Goal: Task Accomplishment & Management: Manage account settings

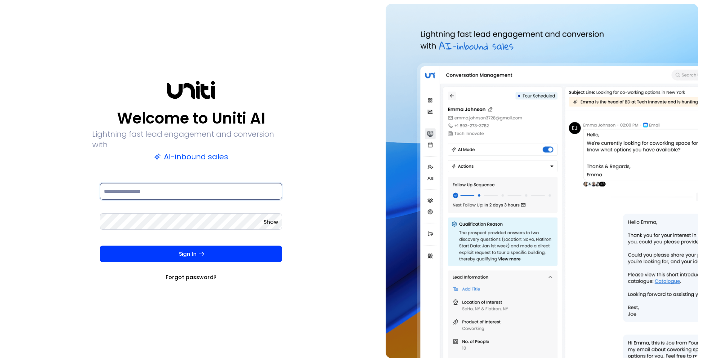
type input "**********"
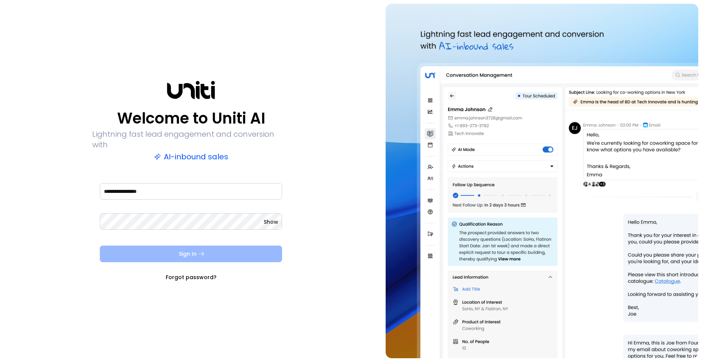
click at [168, 253] on button "Sign In" at bounding box center [191, 253] width 182 height 17
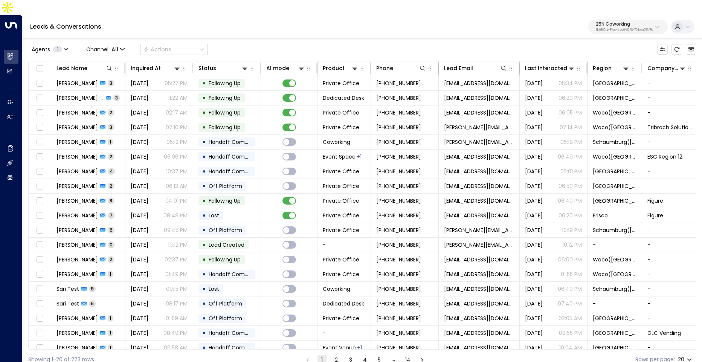
click at [636, 29] on p "3b9800f4-81ca-4ec0-8758-72fbe4763f36" at bounding box center [623, 30] width 57 height 3
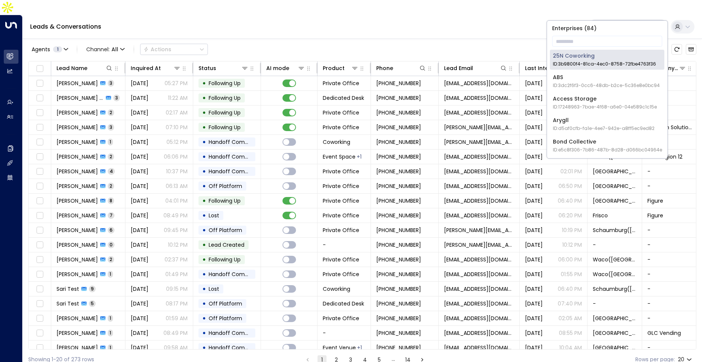
click at [620, 30] on p "Enterprises ( 84 )" at bounding box center [607, 28] width 114 height 9
click at [617, 37] on input "text" at bounding box center [607, 41] width 110 height 14
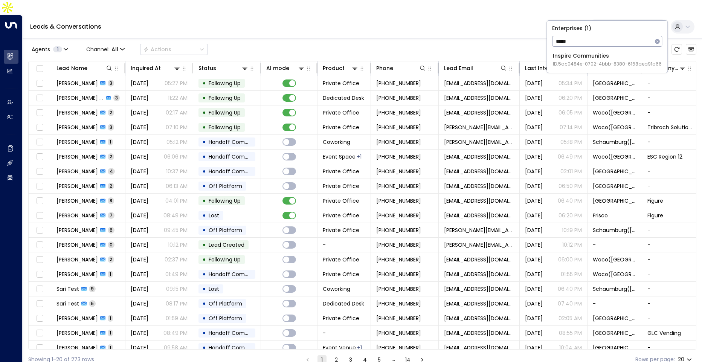
type input "*****"
click at [598, 50] on li "Inspire Communities ID: 5ac0484e-0702-4bbb-8380-6168aea91a66" at bounding box center [607, 60] width 114 height 20
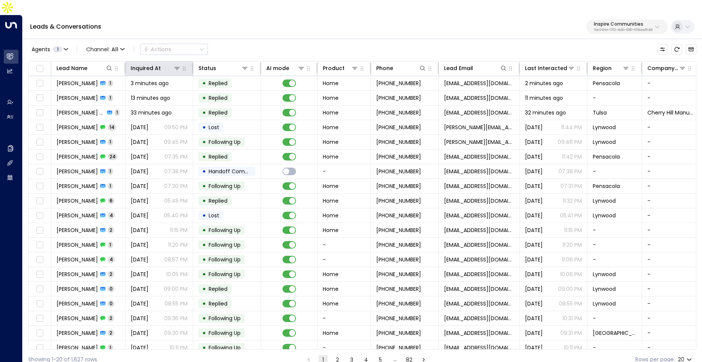
click at [154, 61] on th "Inquired At" at bounding box center [159, 68] width 68 height 15
click at [152, 64] on div "Inquired At" at bounding box center [146, 68] width 30 height 9
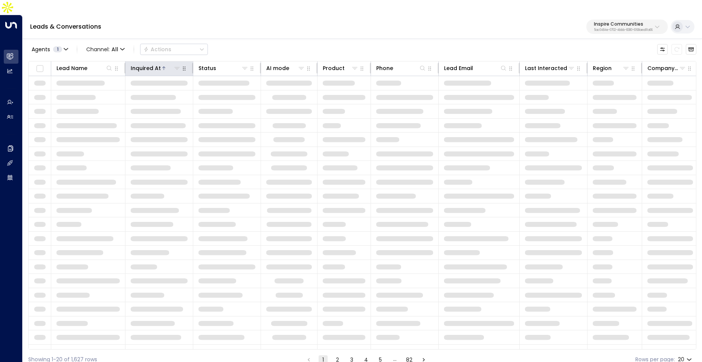
click at [152, 64] on div "Inquired At" at bounding box center [146, 68] width 30 height 9
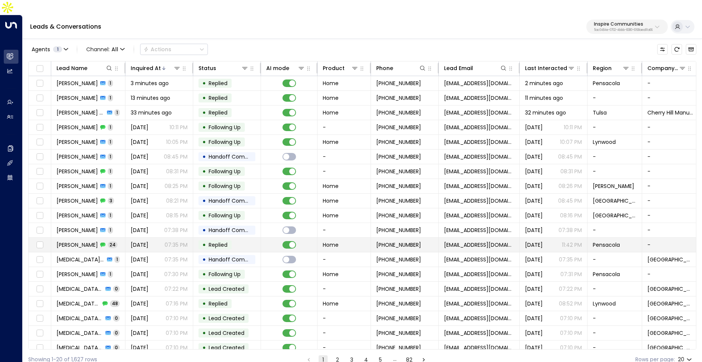
click at [148, 241] on span "[DATE]" at bounding box center [140, 245] width 18 height 8
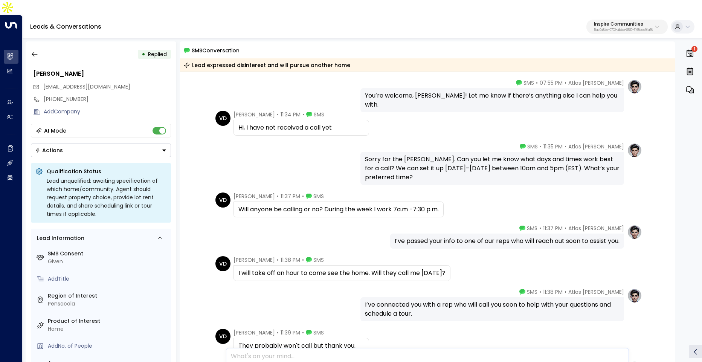
scroll to position [660, 0]
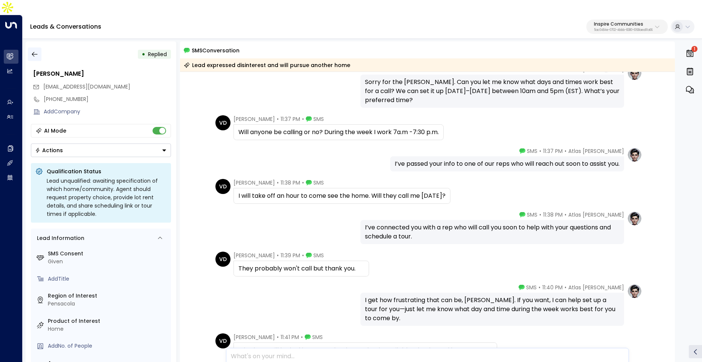
click at [33, 50] on icon "button" at bounding box center [35, 54] width 8 height 8
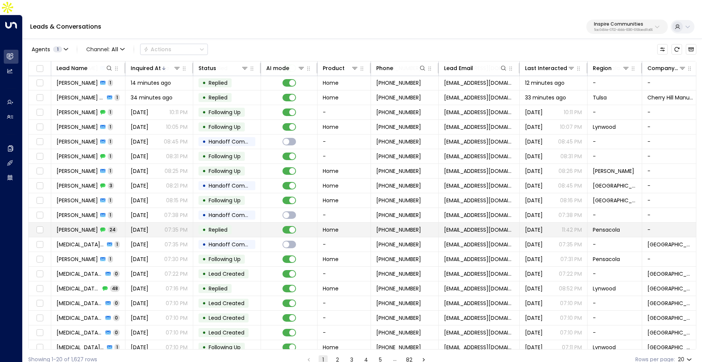
scroll to position [20, 0]
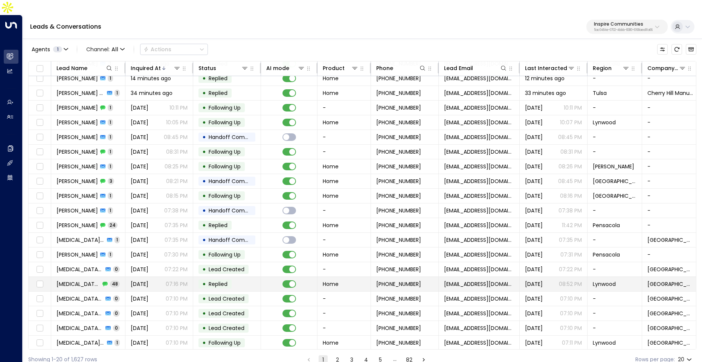
click at [116, 277] on td "Nikita Williams 48" at bounding box center [88, 284] width 74 height 14
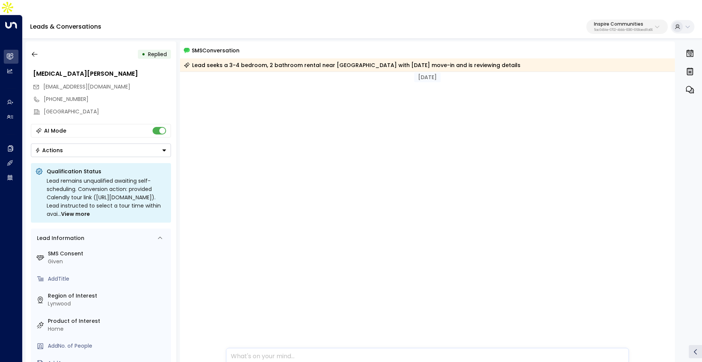
scroll to position [1061, 0]
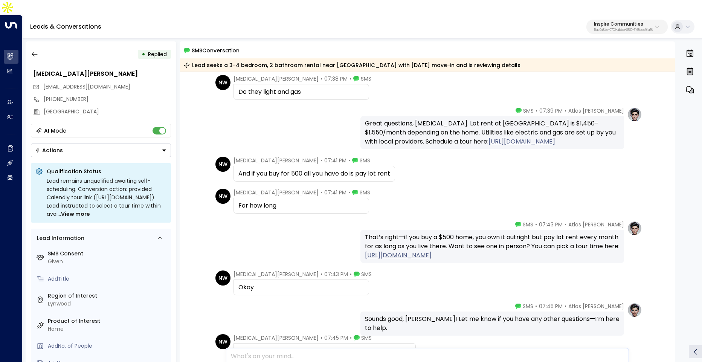
click at [27, 41] on div "• Replied Nikita Williams mikitawilliams@gmail.com +13128988206 Alpine Village …" at bounding box center [101, 208] width 151 height 335
click at [31, 50] on icon "button" at bounding box center [35, 54] width 8 height 8
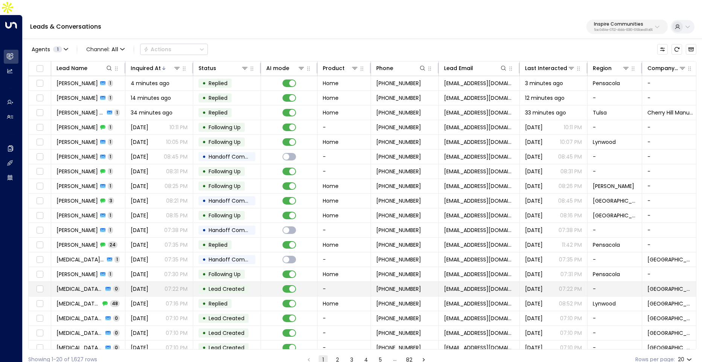
scroll to position [20, 0]
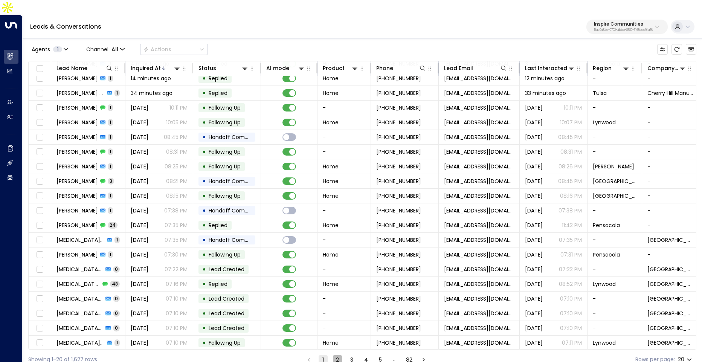
click at [337, 355] on button "2" at bounding box center [337, 359] width 9 height 9
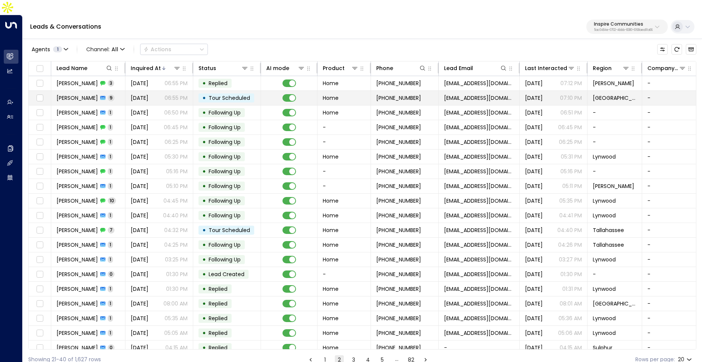
click at [158, 94] on div "Yesterday 06:55 PM" at bounding box center [159, 98] width 57 height 8
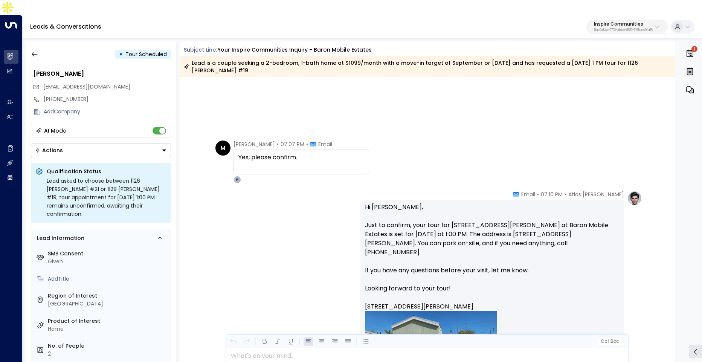
scroll to position [1422, 0]
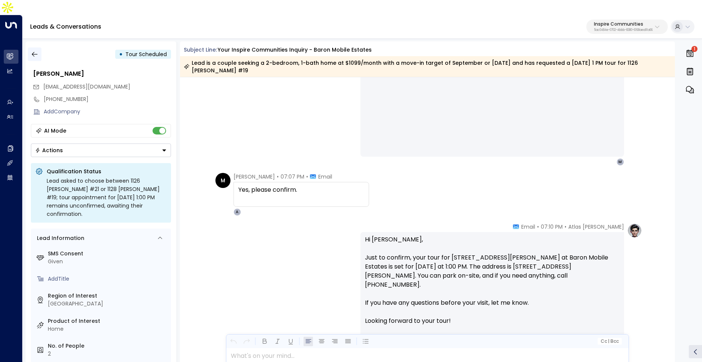
click at [29, 47] on button "button" at bounding box center [35, 54] width 14 height 14
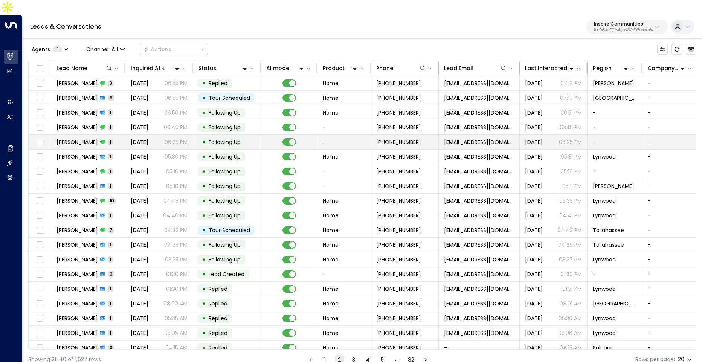
scroll to position [20, 0]
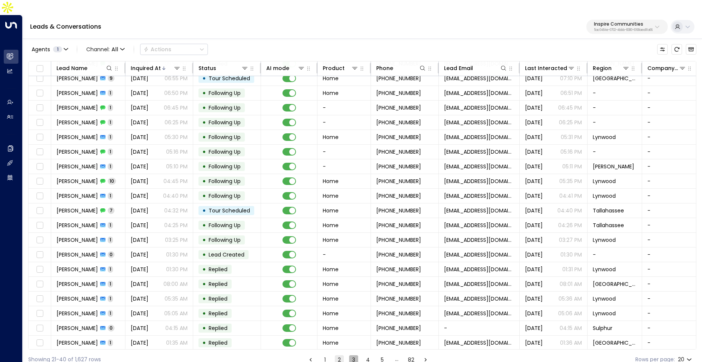
click at [349, 355] on button "3" at bounding box center [353, 359] width 9 height 9
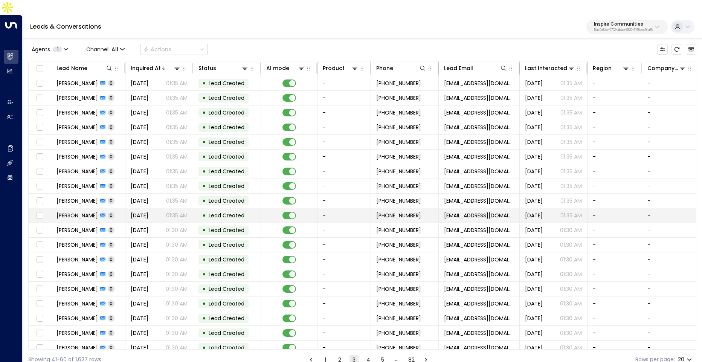
scroll to position [20, 0]
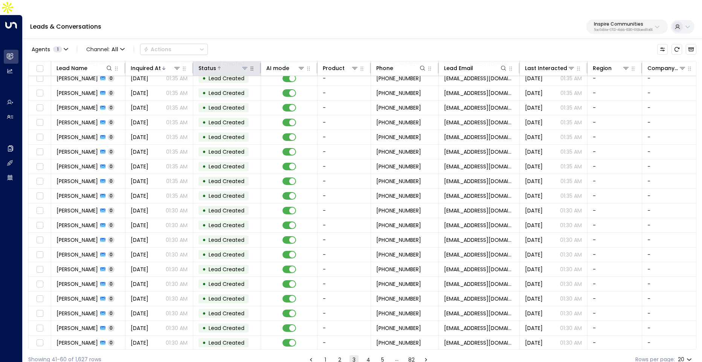
click at [241, 64] on button at bounding box center [245, 68] width 8 height 8
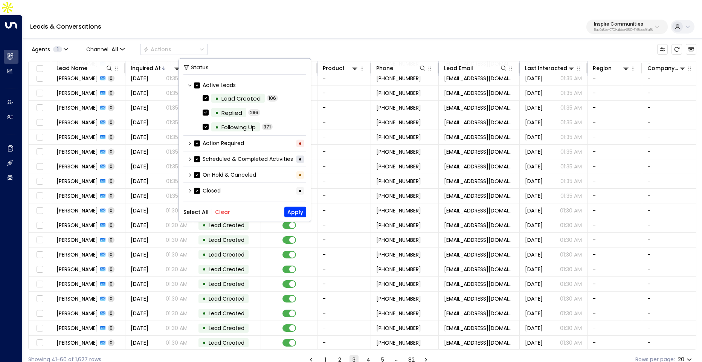
click at [189, 143] on icon at bounding box center [190, 143] width 2 height 3
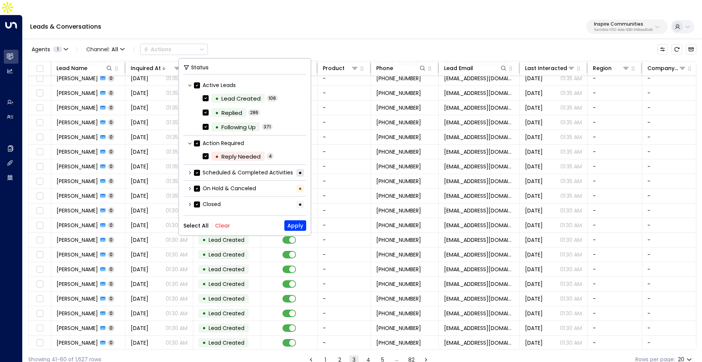
click at [189, 144] on icon at bounding box center [189, 143] width 5 height 5
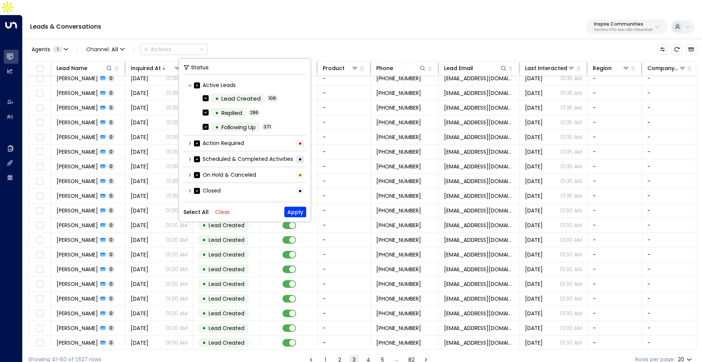
click at [187, 177] on div "On Hold & Canceled •" at bounding box center [244, 175] width 123 height 12
click at [189, 173] on icon at bounding box center [189, 174] width 5 height 5
click at [189, 162] on div "Scheduled & Completed Activities •" at bounding box center [244, 159] width 123 height 12
click at [188, 158] on icon at bounding box center [189, 159] width 5 height 5
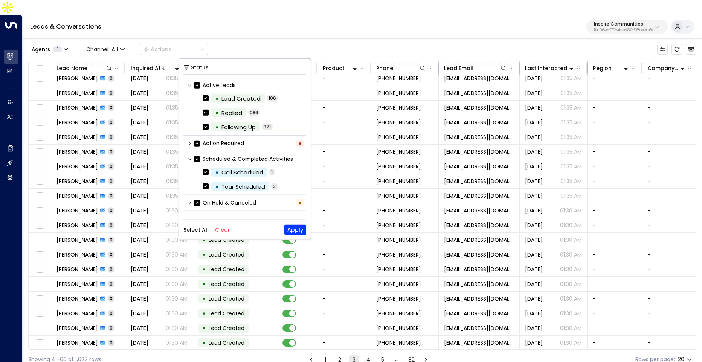
click at [220, 230] on button "Clear" at bounding box center [222, 230] width 15 height 6
click at [201, 188] on div "• Tour Scheduled 3" at bounding box center [246, 187] width 119 height 14
click at [201, 185] on div "• Tour Scheduled 3" at bounding box center [246, 187] width 119 height 14
click at [294, 229] on button "Apply" at bounding box center [295, 229] width 22 height 11
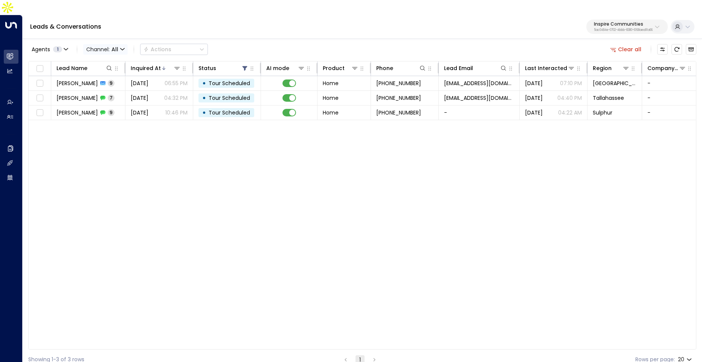
click at [119, 44] on span "Channel: All" at bounding box center [105, 49] width 44 height 11
click at [97, 46] on span "All" at bounding box center [94, 50] width 7 height 8
click at [121, 42] on div "Agents 1 Channel: All Actions" at bounding box center [118, 49] width 180 height 15
click at [119, 44] on span "Channel: All" at bounding box center [105, 49] width 44 height 11
click at [126, 15] on div at bounding box center [351, 181] width 702 height 362
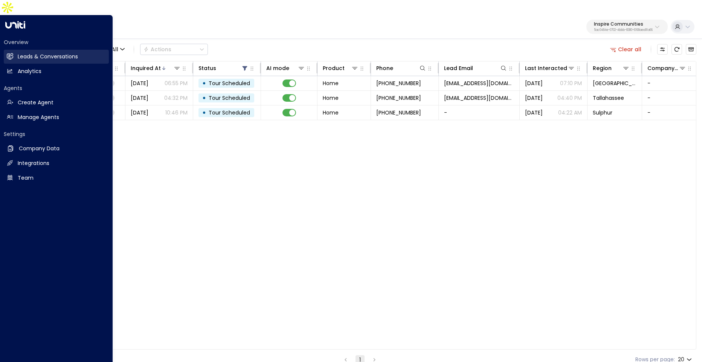
click at [13, 53] on icon at bounding box center [10, 56] width 5 height 6
click at [30, 67] on h2 "Analytics" at bounding box center [30, 71] width 24 height 8
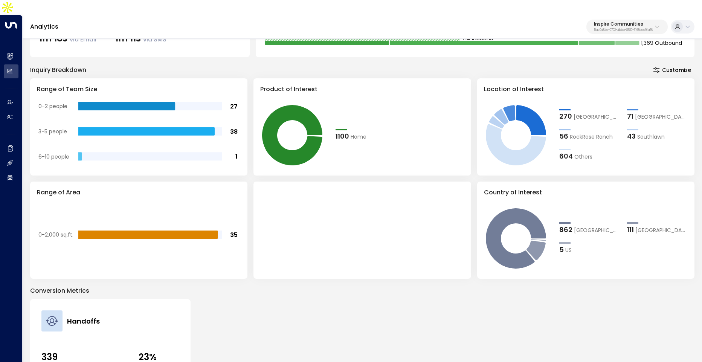
scroll to position [64, 0]
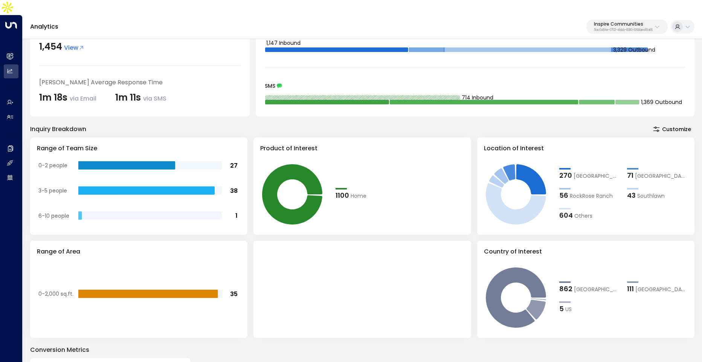
click at [330, 252] on div at bounding box center [361, 289] width 217 height 97
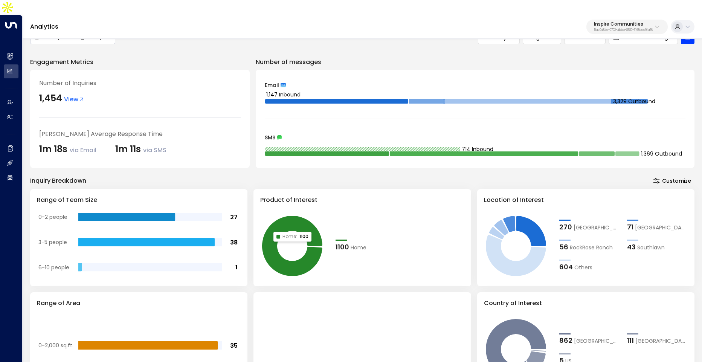
scroll to position [0, 0]
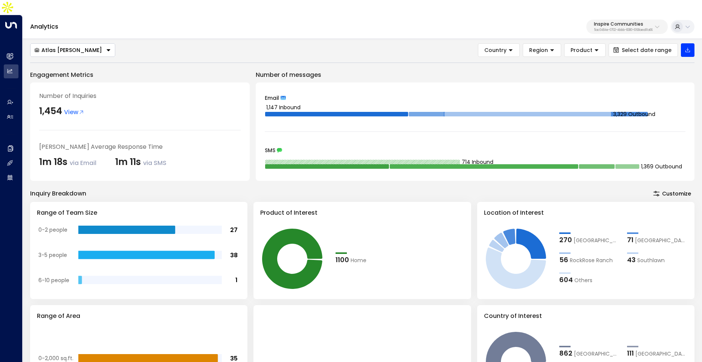
click at [67, 43] on button "Atlas [PERSON_NAME]" at bounding box center [72, 50] width 85 height 14
click at [48, 55] on ul "Atlas [PERSON_NAME]" at bounding box center [72, 62] width 84 height 15
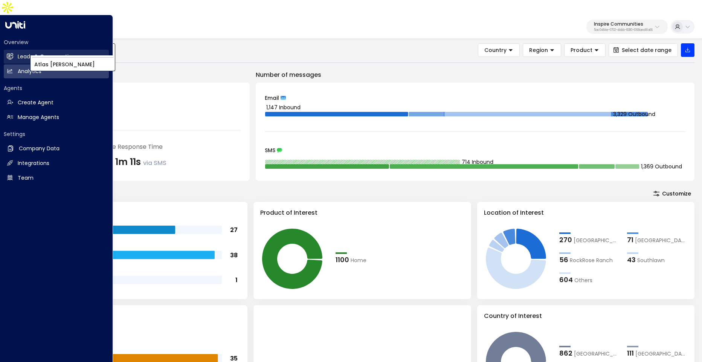
click at [12, 53] on icon at bounding box center [10, 56] width 5 height 6
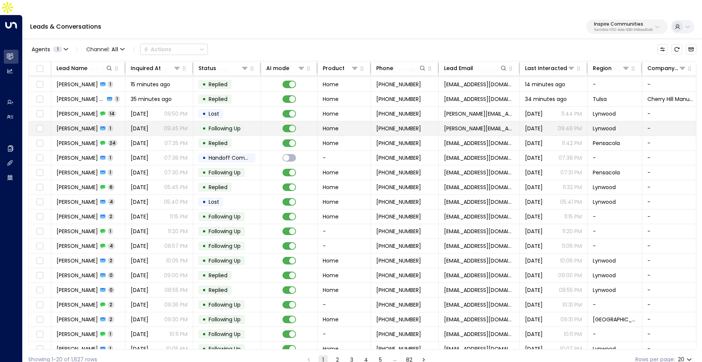
scroll to position [20, 0]
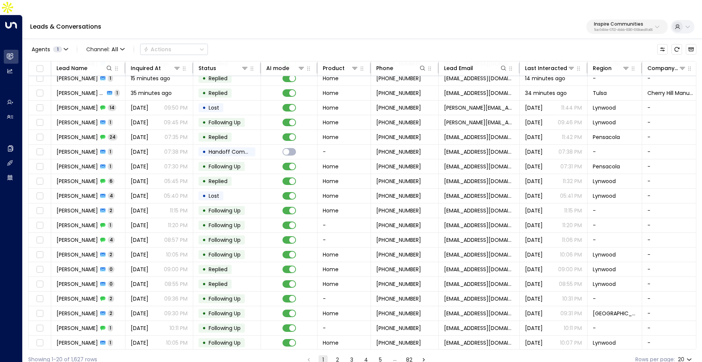
click at [338, 355] on button "2" at bounding box center [337, 359] width 9 height 9
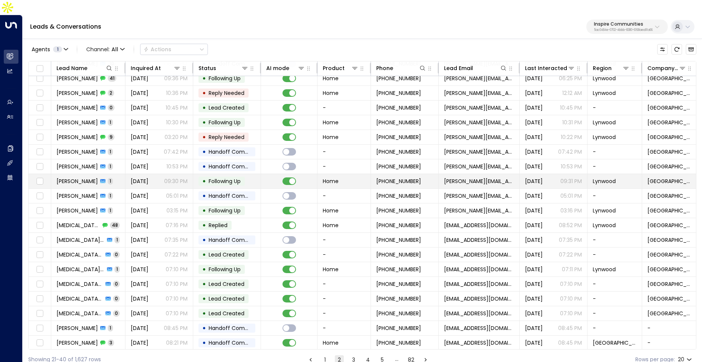
scroll to position [11, 0]
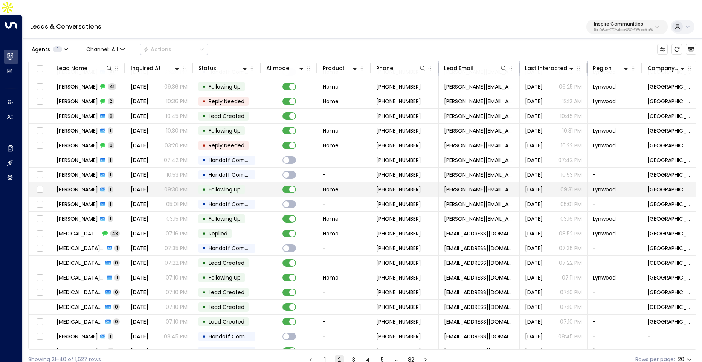
click at [148, 186] on span "Aug 10, 2025" at bounding box center [140, 190] width 18 height 8
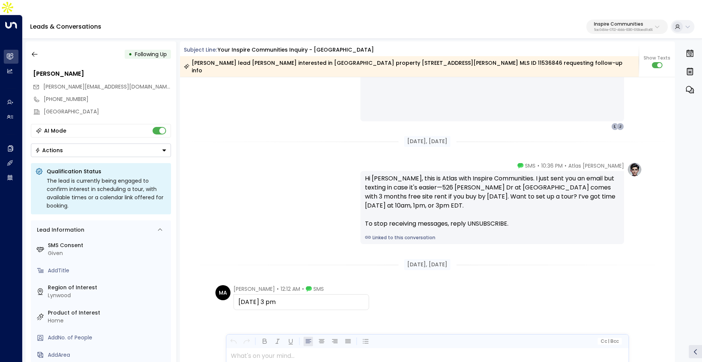
scroll to position [620, 0]
click at [408, 234] on link "Linked to this conversation" at bounding box center [492, 237] width 254 height 7
click at [38, 47] on button "button" at bounding box center [35, 54] width 14 height 14
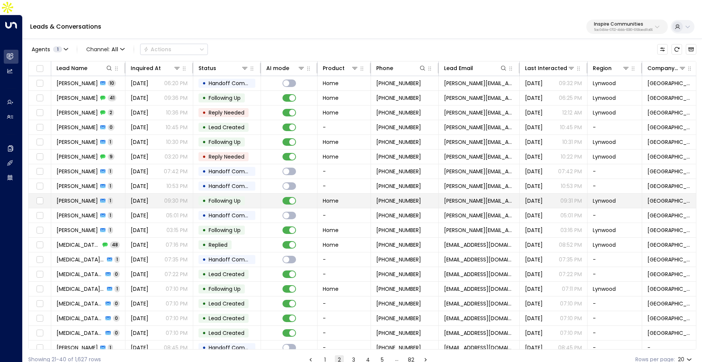
click at [128, 193] on td "Aug 10, 2025 09:30 PM" at bounding box center [159, 200] width 68 height 14
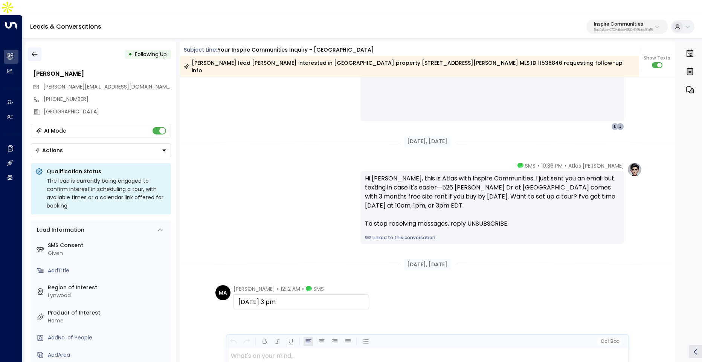
click at [33, 52] on icon "button" at bounding box center [35, 54] width 6 height 5
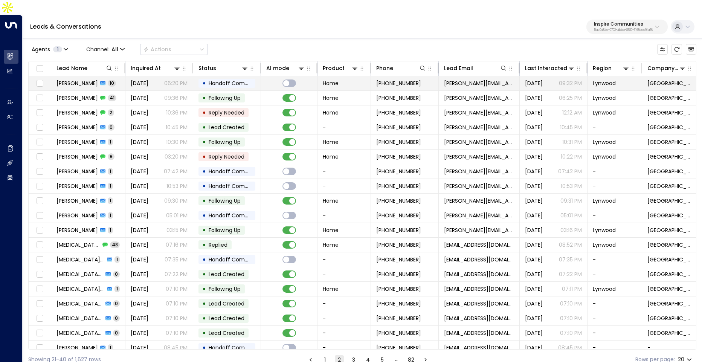
click at [95, 79] on div "Maria Alcauter 10" at bounding box center [85, 83] width 59 height 8
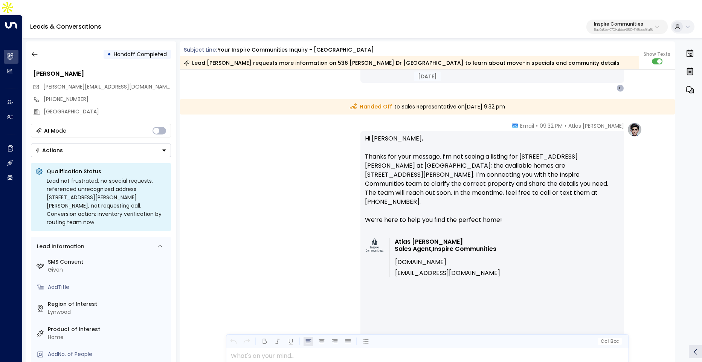
scroll to position [3162, 0]
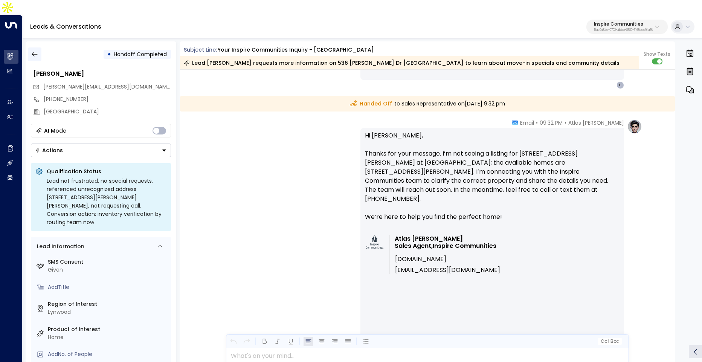
click at [37, 50] on icon "button" at bounding box center [35, 54] width 8 height 8
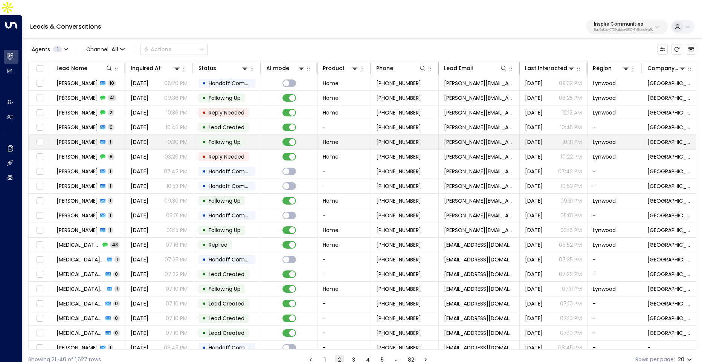
click at [148, 138] on span "Aug 14, 2025" at bounding box center [140, 142] width 18 height 8
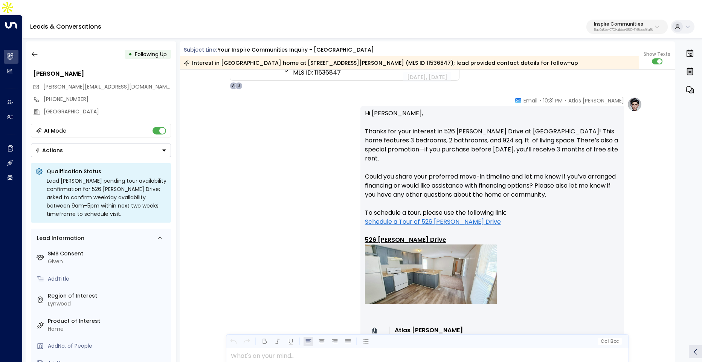
scroll to position [199, 0]
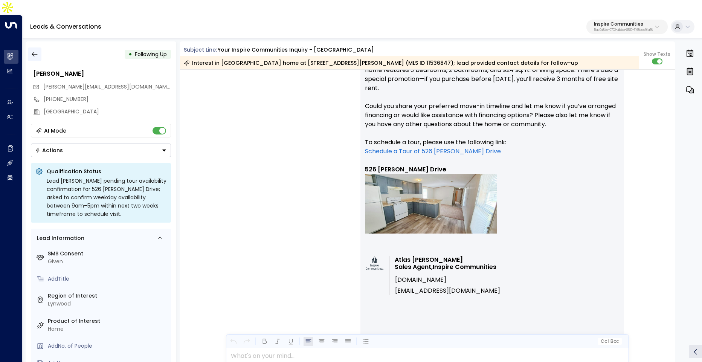
click at [30, 47] on button "button" at bounding box center [35, 54] width 14 height 14
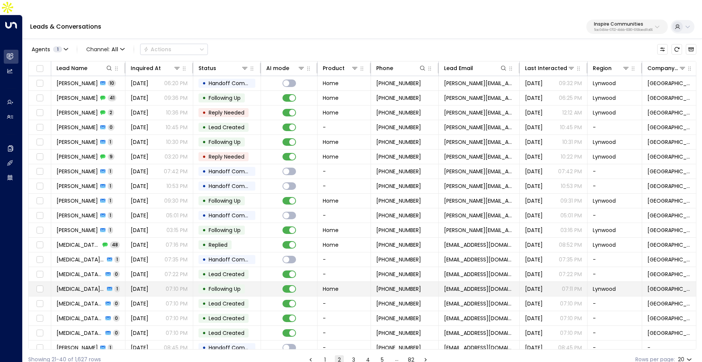
scroll to position [20, 0]
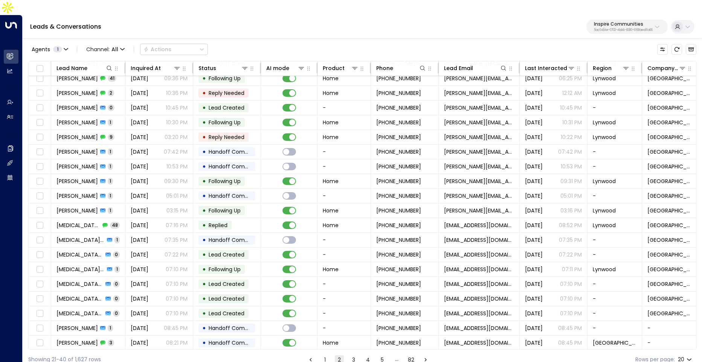
click at [351, 355] on button "3" at bounding box center [353, 359] width 9 height 9
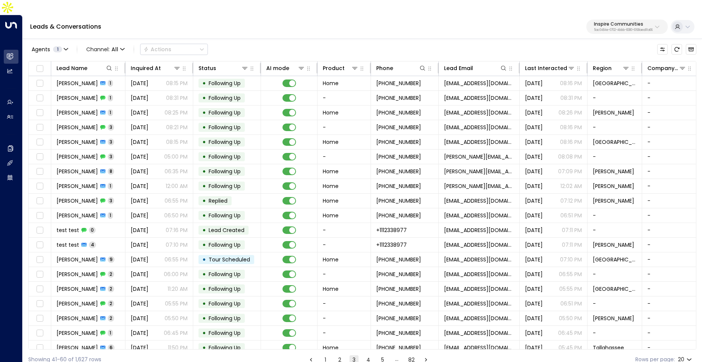
click at [368, 355] on button "4" at bounding box center [368, 359] width 9 height 9
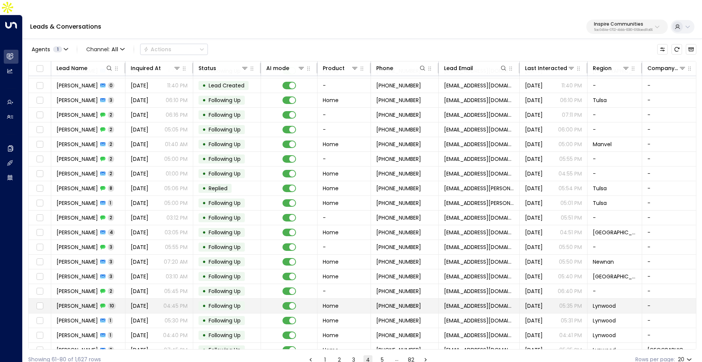
scroll to position [11, 0]
click at [190, 300] on td "Yesterday 04:45 PM" at bounding box center [159, 307] width 68 height 14
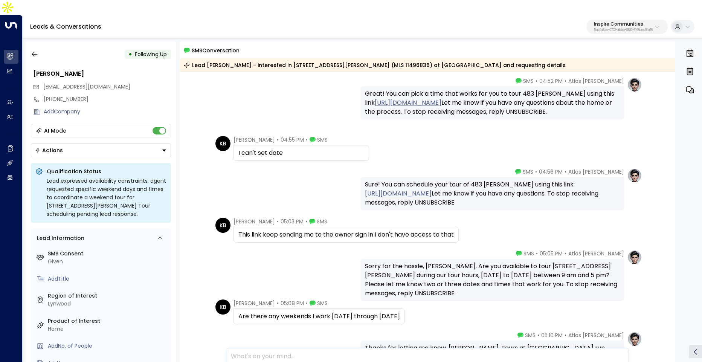
scroll to position [132, 0]
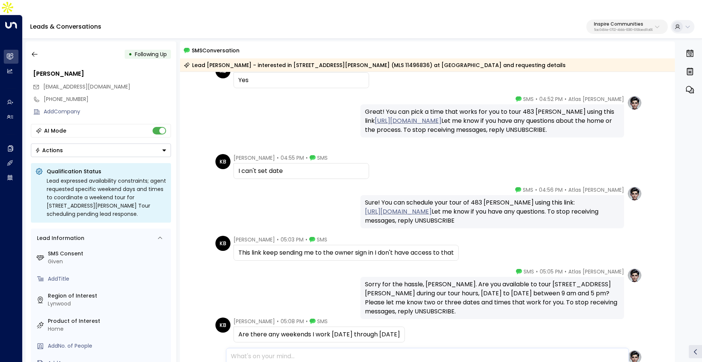
click at [382, 207] on link "[URL][DOMAIN_NAME]" at bounding box center [398, 211] width 67 height 9
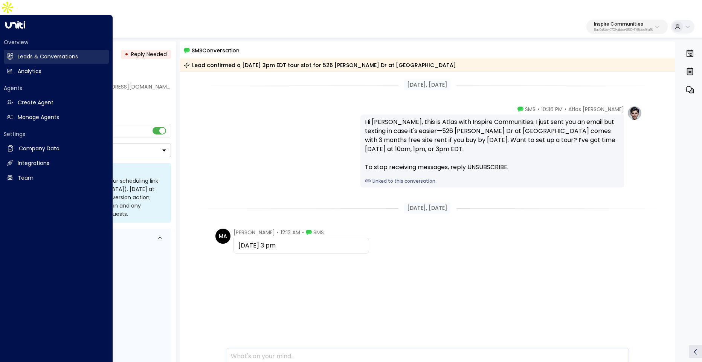
click at [5, 50] on link "Leads & Conversations Leads & Conversations" at bounding box center [56, 57] width 105 height 14
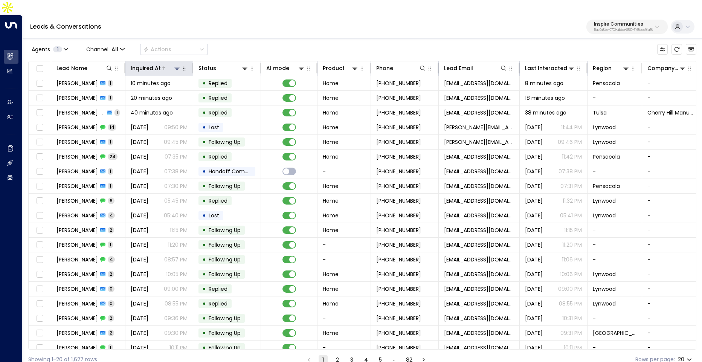
click at [151, 64] on div "Inquired At" at bounding box center [146, 68] width 30 height 9
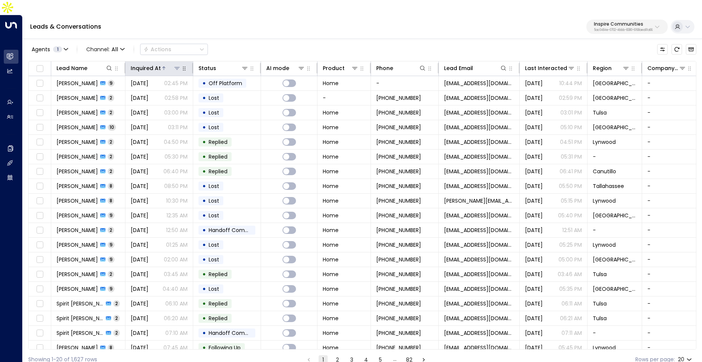
click at [151, 64] on div "Inquired At" at bounding box center [146, 68] width 30 height 9
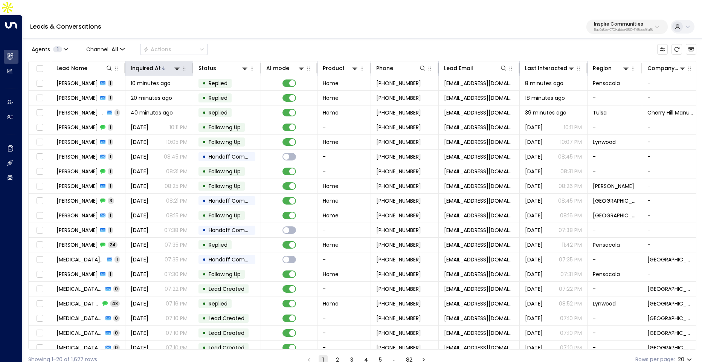
click at [139, 61] on th "Inquired At" at bounding box center [159, 68] width 68 height 15
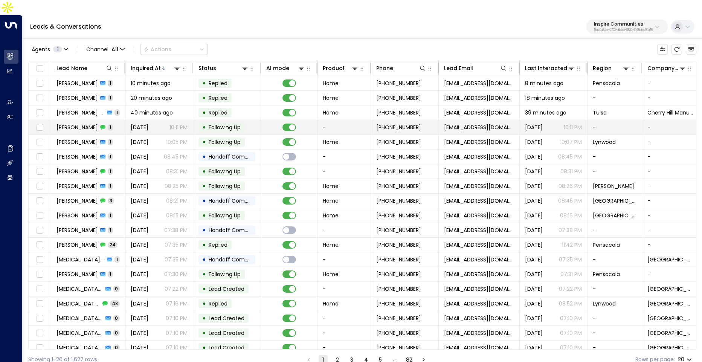
click at [153, 120] on td "[DATE] 10:11 PM" at bounding box center [159, 127] width 68 height 14
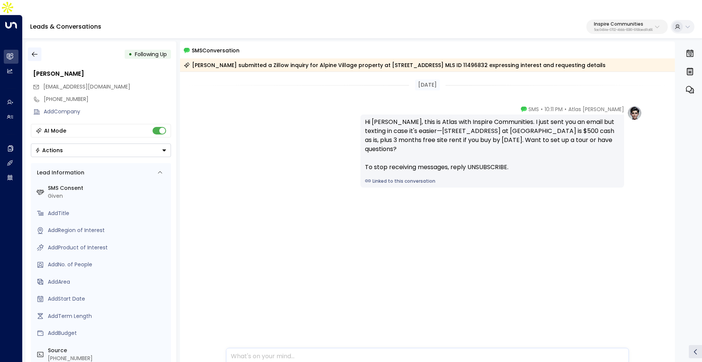
click at [37, 50] on icon "button" at bounding box center [35, 54] width 8 height 8
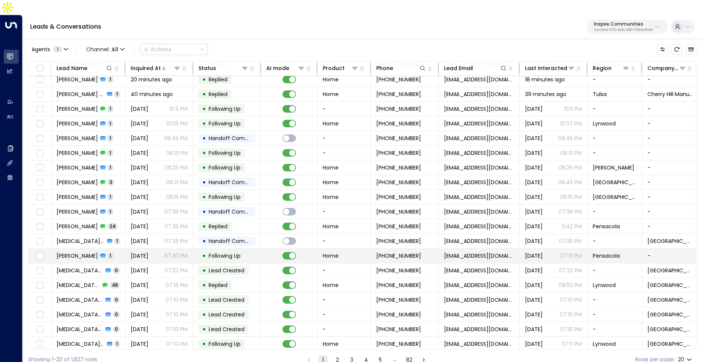
scroll to position [20, 0]
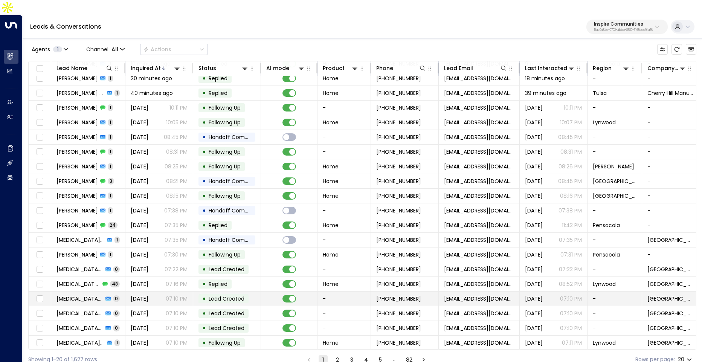
click at [148, 295] on span "[DATE]" at bounding box center [140, 299] width 18 height 8
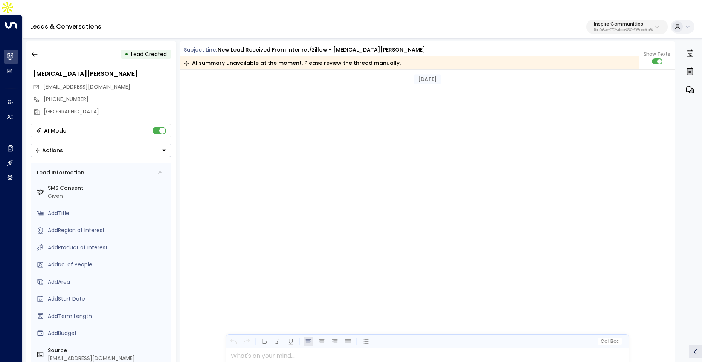
scroll to position [5131, 0]
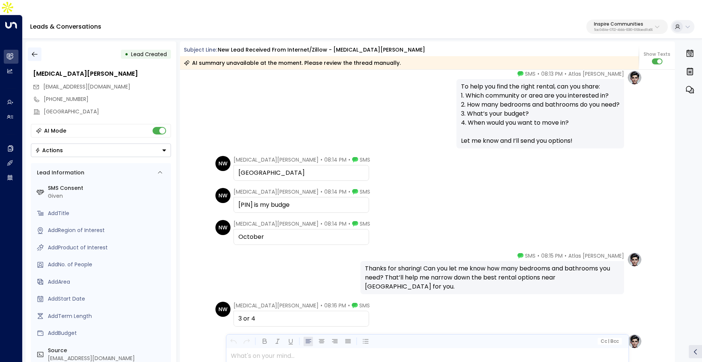
click at [36, 50] on icon "button" at bounding box center [35, 54] width 8 height 8
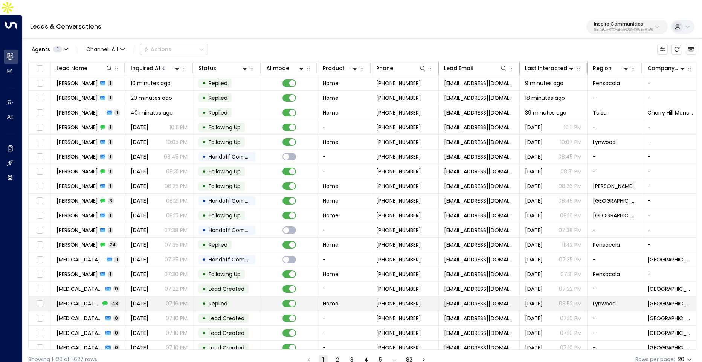
scroll to position [20, 0]
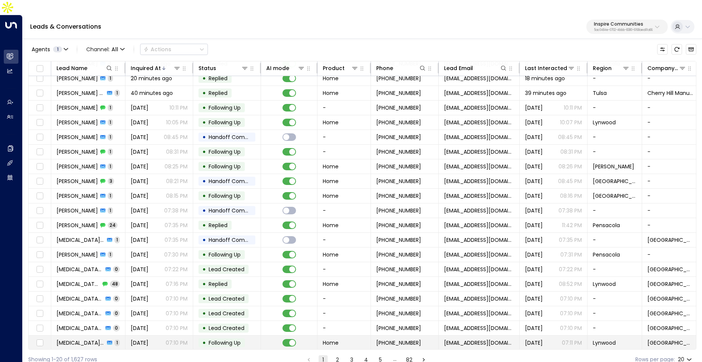
click at [148, 339] on span "[DATE]" at bounding box center [140, 343] width 18 height 8
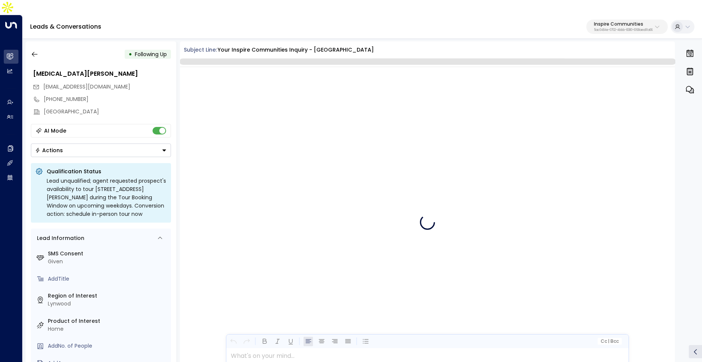
scroll to position [8221, 0]
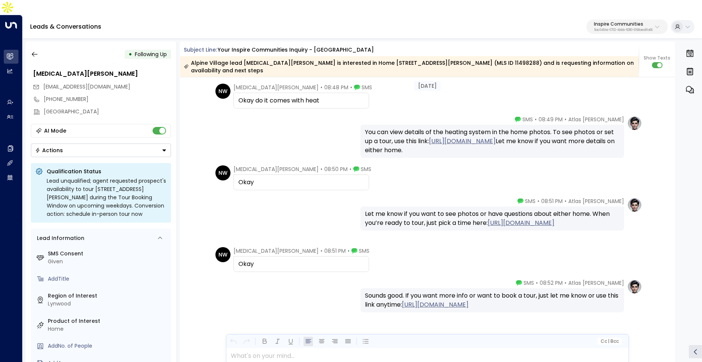
click at [32, 41] on div "• Following Up [MEDICAL_DATA][PERSON_NAME] [EMAIL_ADDRESS][DOMAIN_NAME] [PHONE_…" at bounding box center [101, 208] width 151 height 335
click at [35, 50] on icon "button" at bounding box center [35, 54] width 8 height 8
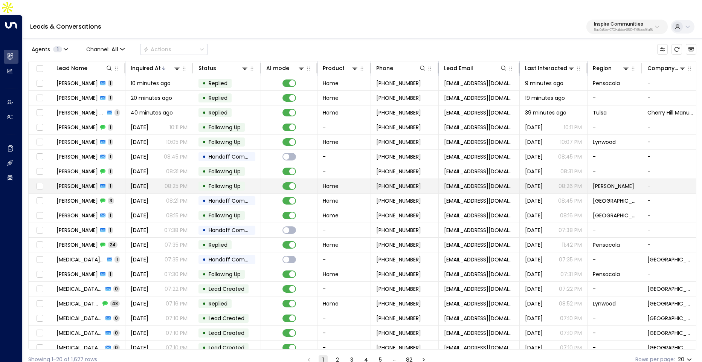
scroll to position [20, 0]
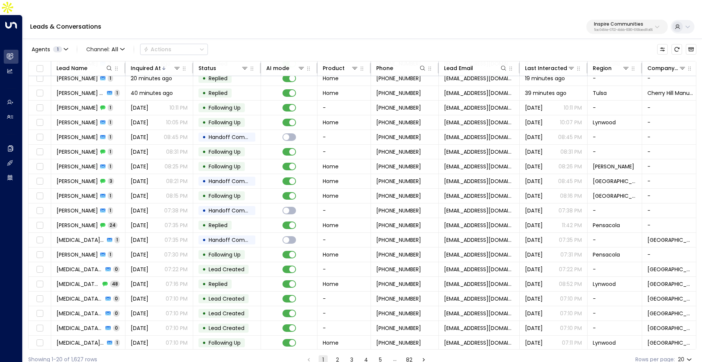
click at [339, 355] on button "2" at bounding box center [337, 359] width 9 height 9
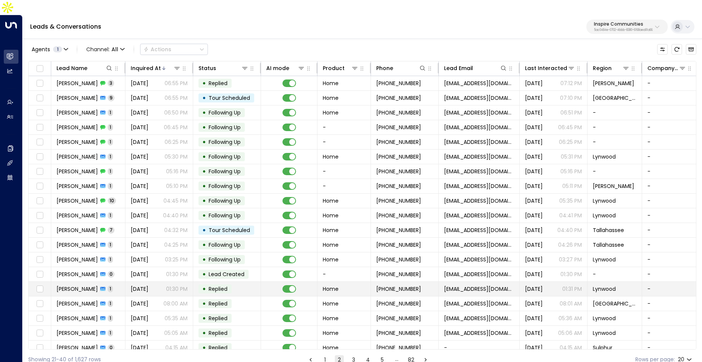
scroll to position [20, 0]
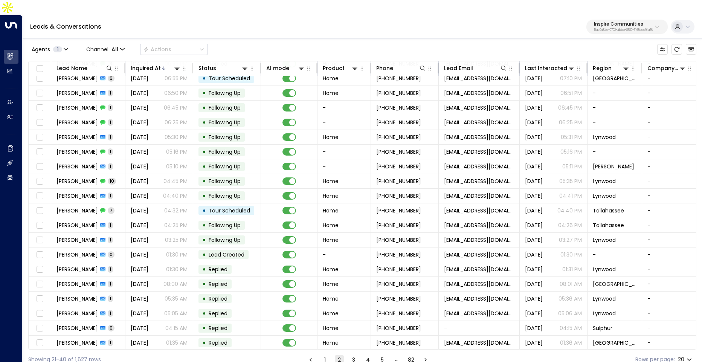
click at [352, 355] on button "3" at bounding box center [353, 359] width 9 height 9
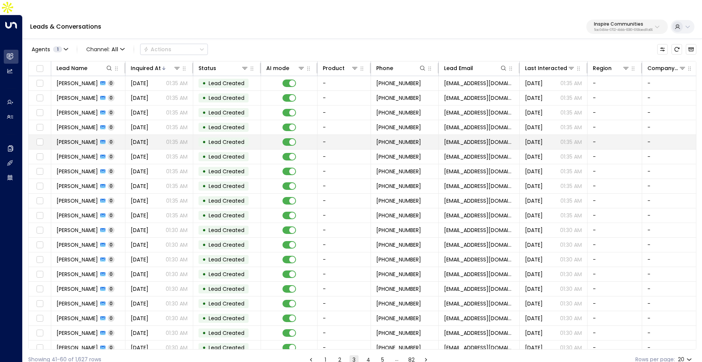
click at [158, 135] on td "[DATE] 01:35 AM" at bounding box center [159, 142] width 68 height 14
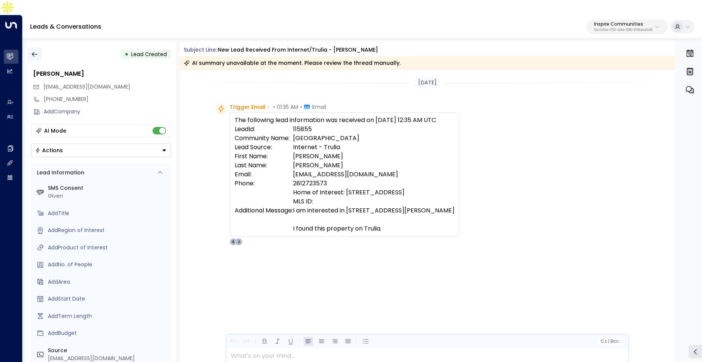
click at [34, 50] on icon "button" at bounding box center [35, 54] width 8 height 8
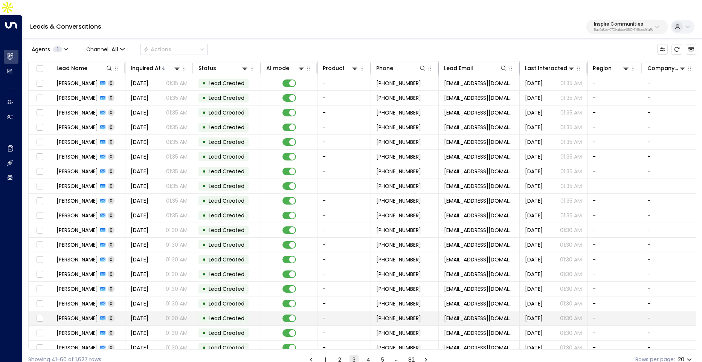
click at [145, 314] on span "[DATE]" at bounding box center [140, 318] width 18 height 8
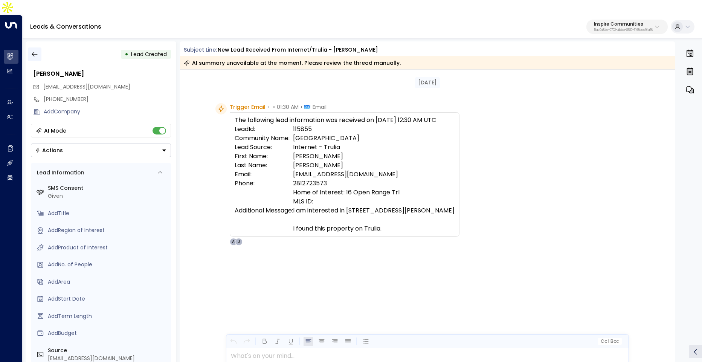
click at [35, 50] on icon "button" at bounding box center [35, 54] width 8 height 8
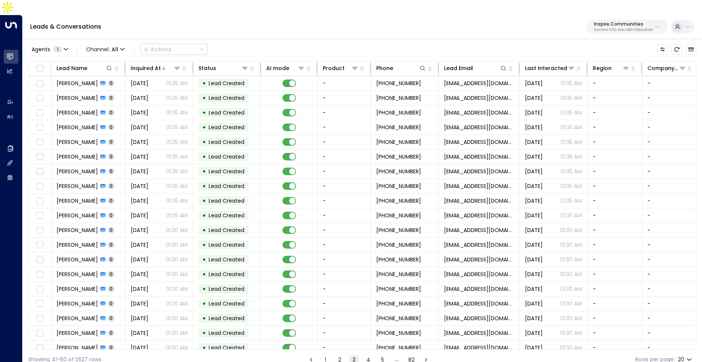
click at [364, 355] on button "4" at bounding box center [368, 359] width 9 height 9
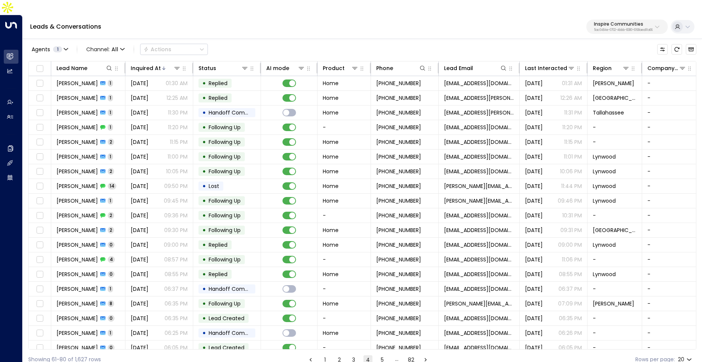
click at [349, 355] on button "3" at bounding box center [353, 359] width 9 height 9
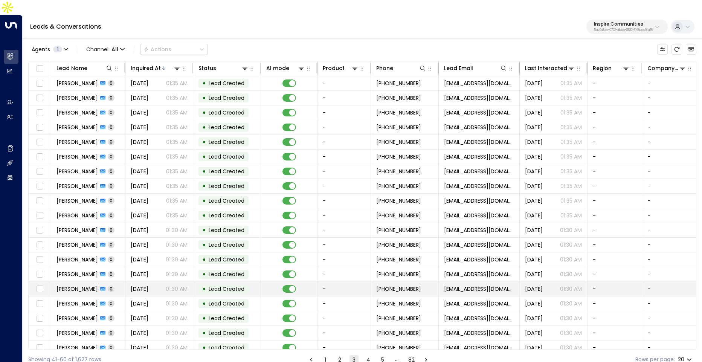
click at [201, 284] on div "• Lead Created" at bounding box center [223, 288] width 50 height 9
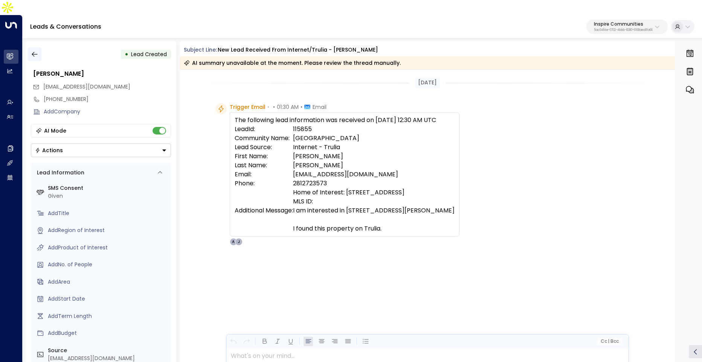
click at [33, 47] on button "button" at bounding box center [35, 54] width 14 height 14
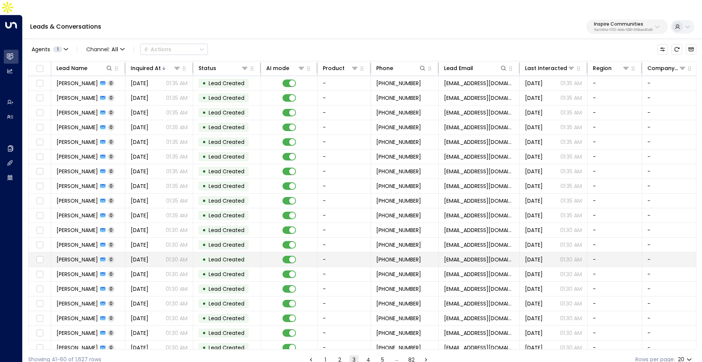
scroll to position [20, 0]
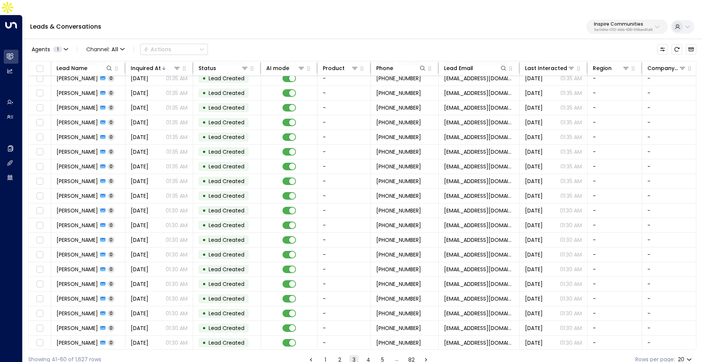
click at [364, 355] on button "4" at bounding box center [368, 359] width 9 height 9
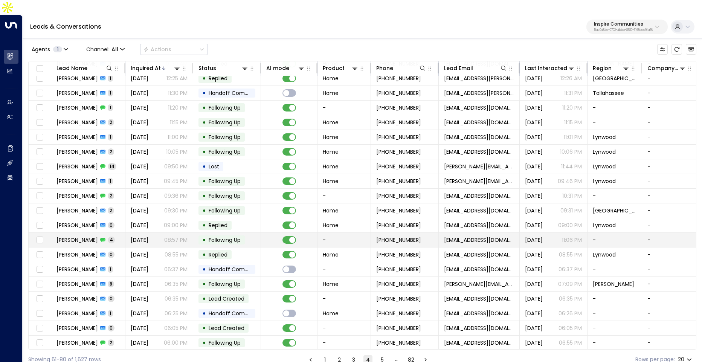
click at [147, 236] on span "[DATE]" at bounding box center [140, 240] width 18 height 8
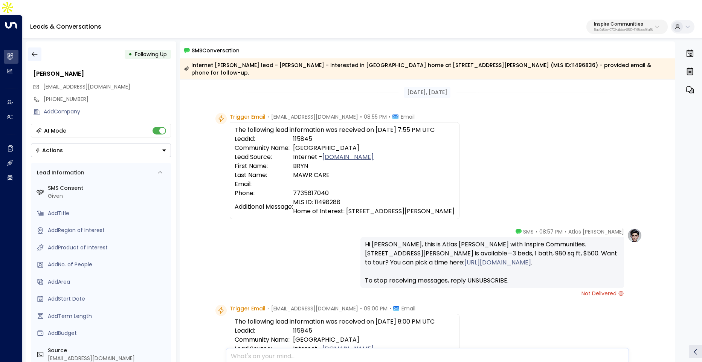
click at [33, 50] on icon "button" at bounding box center [35, 54] width 8 height 8
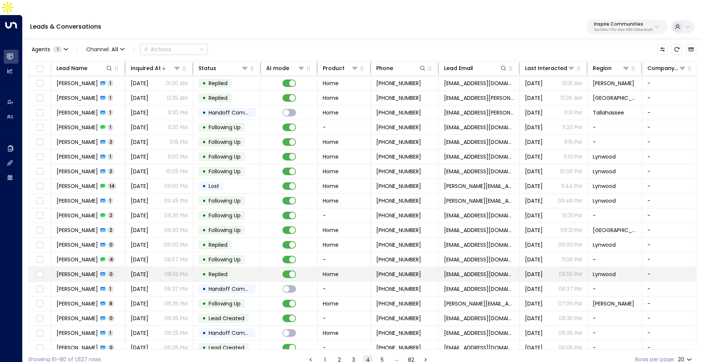
scroll to position [20, 0]
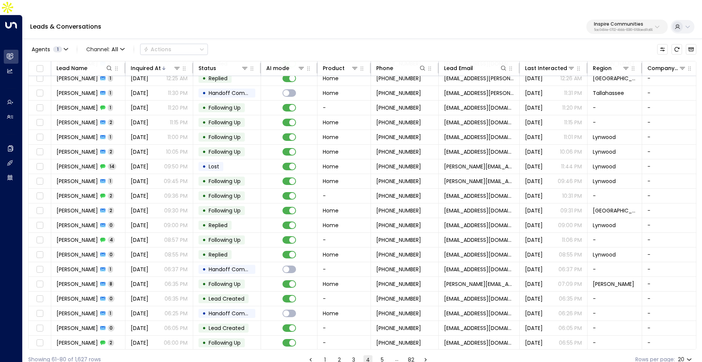
click at [381, 355] on button "5" at bounding box center [382, 359] width 9 height 9
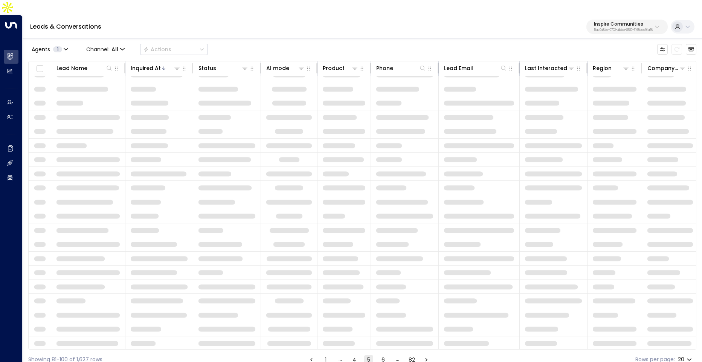
scroll to position [20, 0]
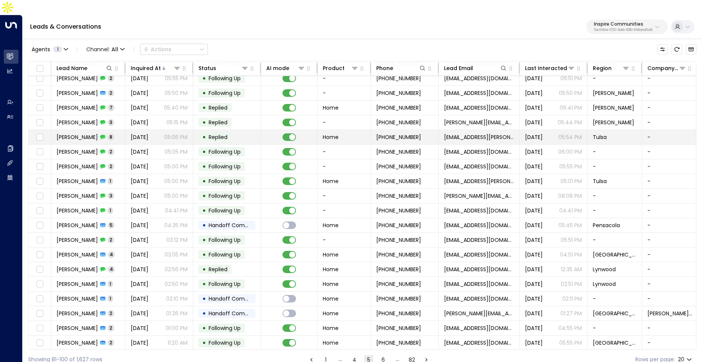
click at [163, 130] on td "[DATE] 05:06 PM" at bounding box center [159, 137] width 68 height 14
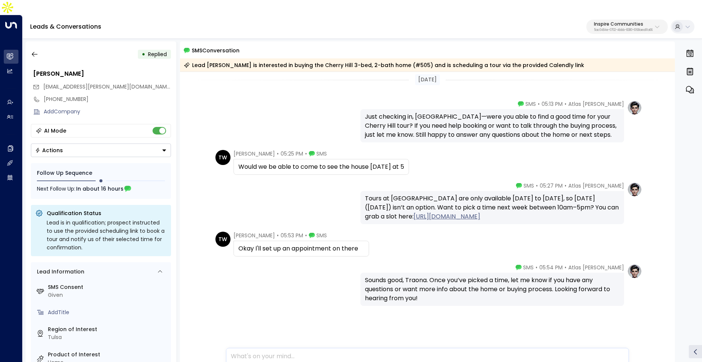
scroll to position [223, 0]
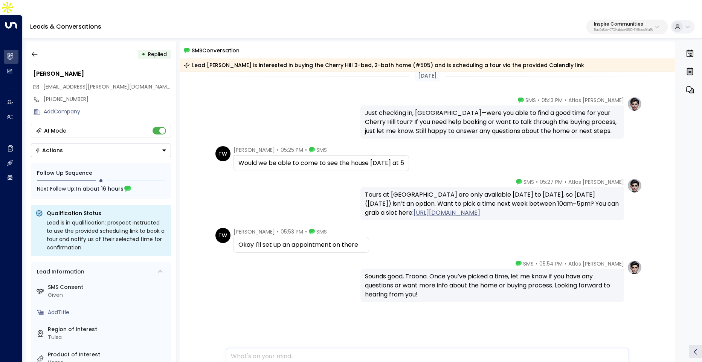
click at [26, 41] on div "• Replied [PERSON_NAME] [EMAIL_ADDRESS][PERSON_NAME][DOMAIN_NAME] [PHONE_NUMBER…" at bounding box center [101, 208] width 151 height 335
click at [33, 50] on icon "button" at bounding box center [35, 54] width 8 height 8
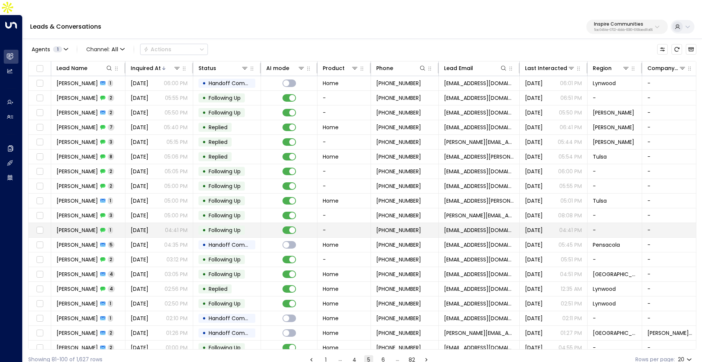
scroll to position [5, 0]
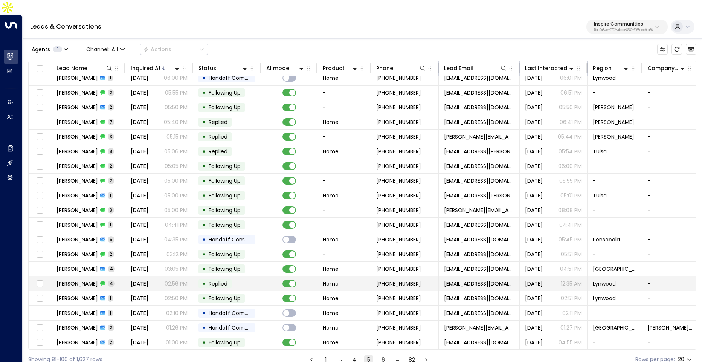
click at [148, 280] on span "[DATE]" at bounding box center [140, 284] width 18 height 8
